Goal: Task Accomplishment & Management: Use online tool/utility

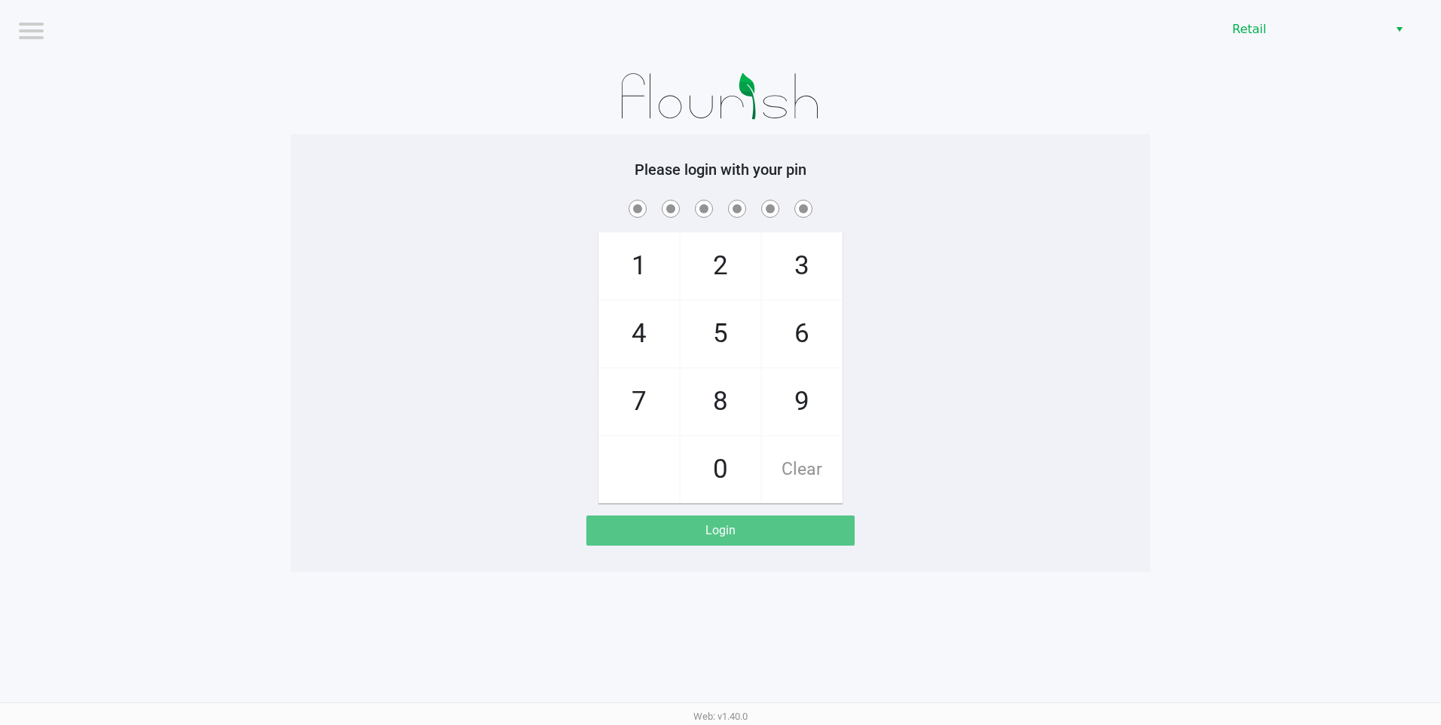
click at [795, 332] on span "6" at bounding box center [802, 334] width 80 height 66
checkbox input "true"
click at [724, 397] on span "8" at bounding box center [720, 401] width 80 height 66
checkbox input "true"
click at [639, 258] on span "1" at bounding box center [639, 266] width 80 height 66
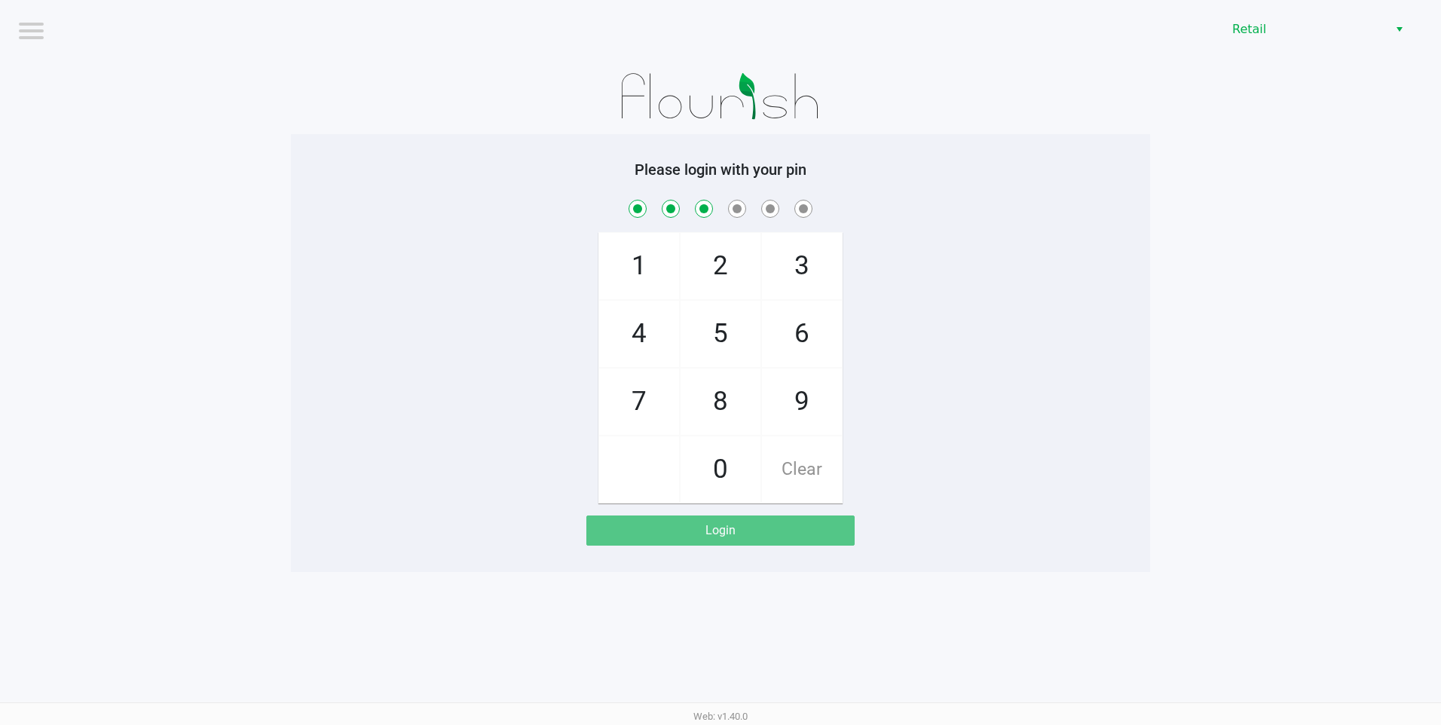
checkbox input "true"
drag, startPoint x: 713, startPoint y: 252, endPoint x: 827, endPoint y: 267, distance: 114.8
click at [716, 252] on span "2" at bounding box center [720, 266] width 80 height 66
checkbox input "true"
drag, startPoint x: 827, startPoint y: 267, endPoint x: 815, endPoint y: 326, distance: 60.6
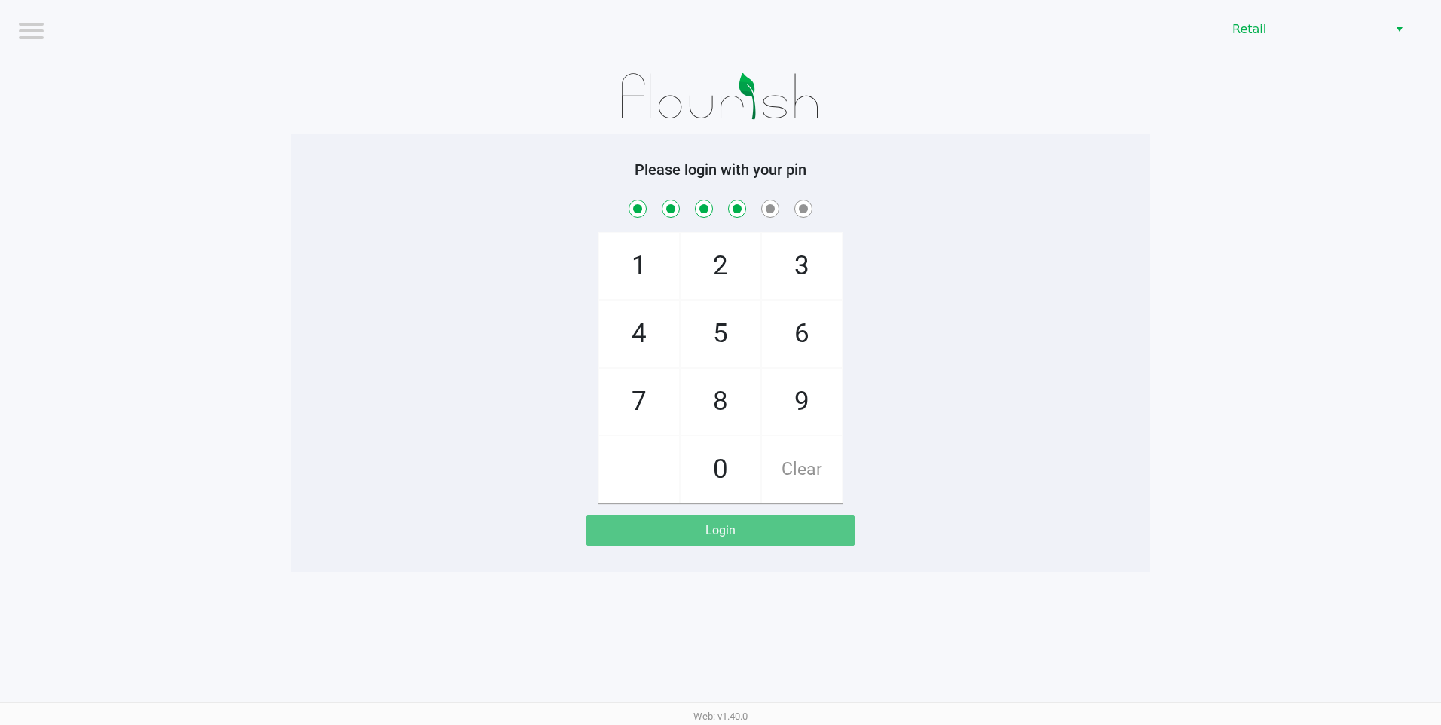
click at [827, 273] on span "3" at bounding box center [802, 266] width 80 height 66
checkbox input "true"
click at [815, 326] on span "6" at bounding box center [802, 334] width 80 height 66
checkbox input "true"
